Goal: Information Seeking & Learning: Understand process/instructions

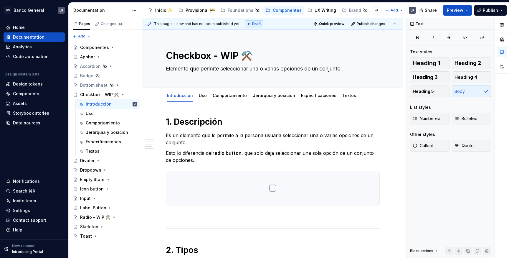
scroll to position [404, 0]
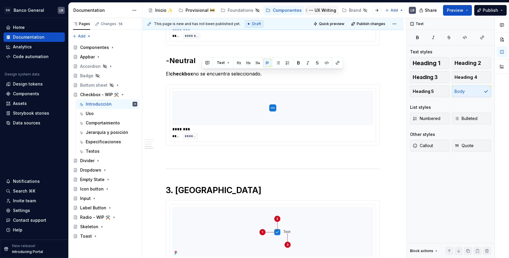
type textarea "*"
click at [178, 63] on h2 "-Neutral" at bounding box center [273, 60] width 214 height 9
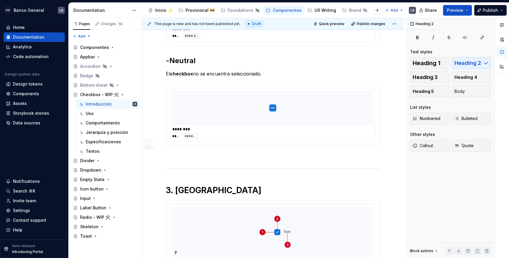
click at [178, 63] on h2 "-Neutral" at bounding box center [273, 60] width 214 height 9
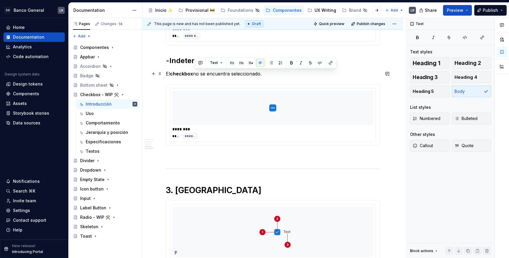
drag, startPoint x: 262, startPoint y: 74, endPoint x: 195, endPoint y: 76, distance: 67.8
click at [195, 76] on p "El checkbox no se encuentra seleccionado." at bounding box center [273, 73] width 214 height 7
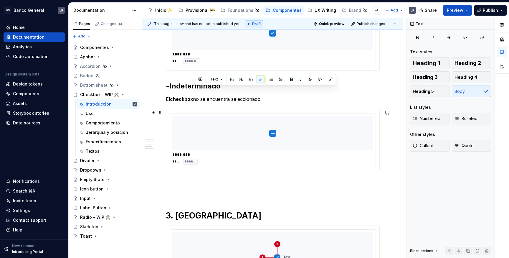
scroll to position [357, 0]
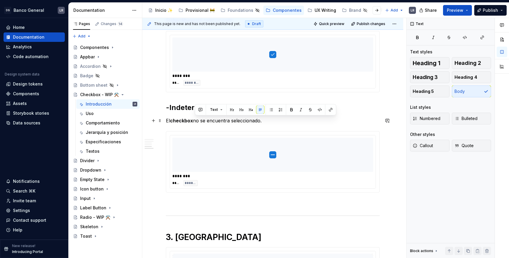
click at [211, 118] on p "El checkbox no se encuentra seleccionado." at bounding box center [273, 120] width 214 height 7
drag, startPoint x: 211, startPoint y: 118, endPoint x: 170, endPoint y: 120, distance: 41.5
click at [170, 120] on p "El checkbox no se encuentra seleccionado." at bounding box center [273, 120] width 214 height 7
drag, startPoint x: 221, startPoint y: 122, endPoint x: 166, endPoint y: 122, distance: 54.2
click at [166, 122] on p "Elncuentra seleccionado." at bounding box center [273, 120] width 214 height 7
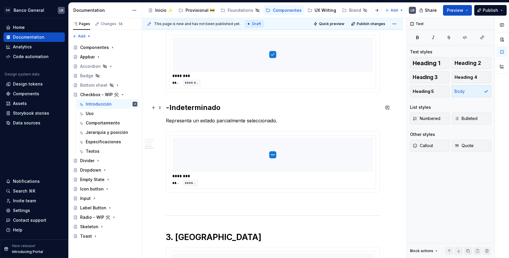
click at [186, 107] on h2 "-Indeterminado" at bounding box center [273, 107] width 214 height 9
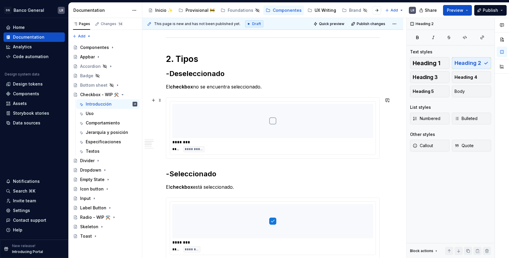
scroll to position [195, 0]
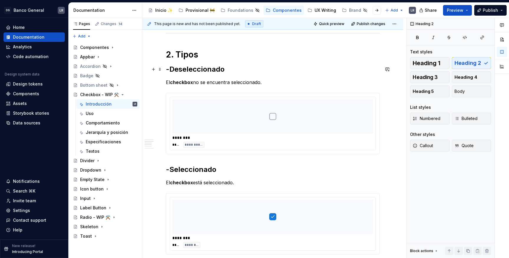
click at [197, 71] on h2 "-Deseleccionado" at bounding box center [273, 68] width 214 height 9
click at [206, 173] on h2 "-Seleccionado" at bounding box center [273, 169] width 214 height 9
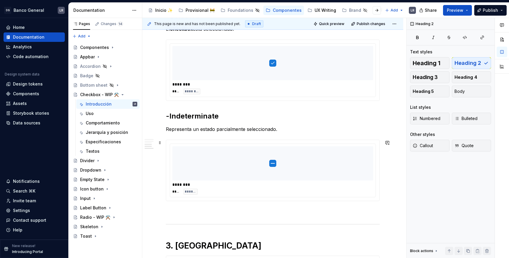
scroll to position [354, 0]
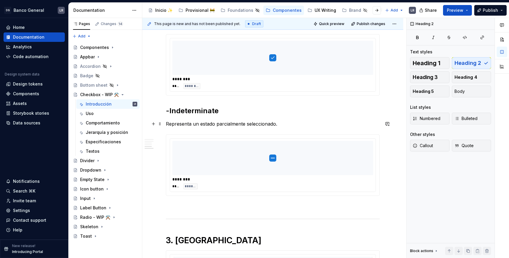
click at [302, 120] on p "Representa un estado parcialmente seleccionado." at bounding box center [273, 123] width 214 height 7
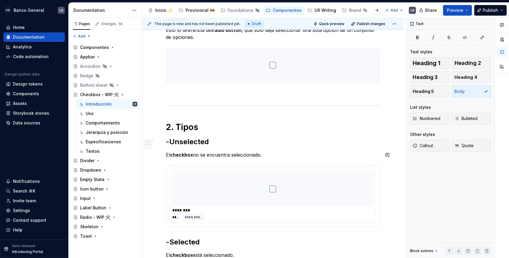
scroll to position [0, 0]
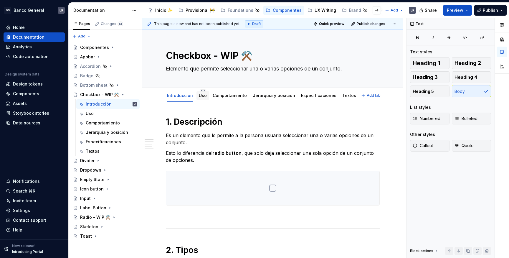
click at [204, 93] on link "Uso" at bounding box center [203, 95] width 8 height 5
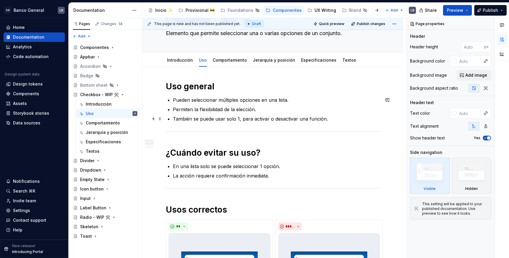
scroll to position [38, 0]
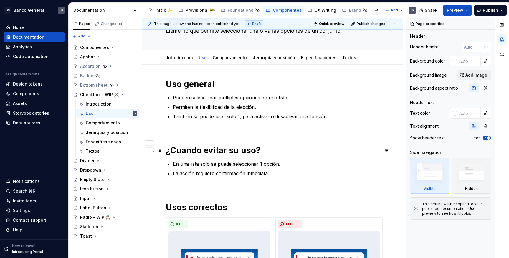
type textarea "*"
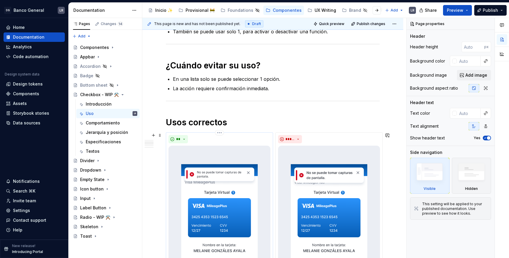
scroll to position [114, 0]
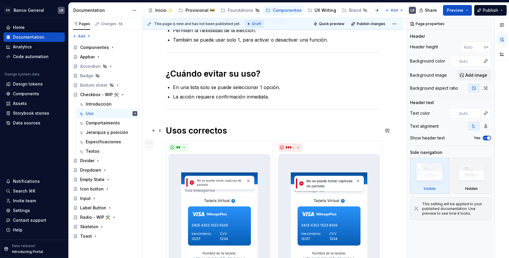
click at [239, 131] on h1 "Usos correctos" at bounding box center [273, 130] width 214 height 11
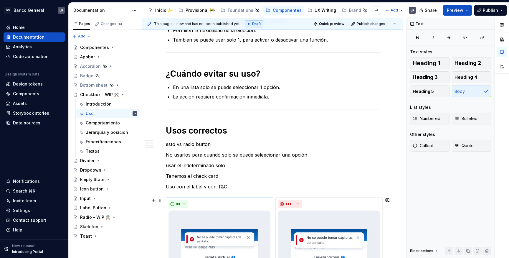
type textarea "*"
